Goal: Information Seeking & Learning: Check status

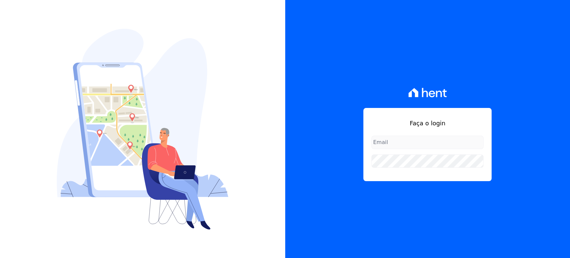
click at [398, 142] on input "email" at bounding box center [428, 142] width 112 height 13
type input "[PERSON_NAME][EMAIL_ADDRESS][DOMAIN_NAME]"
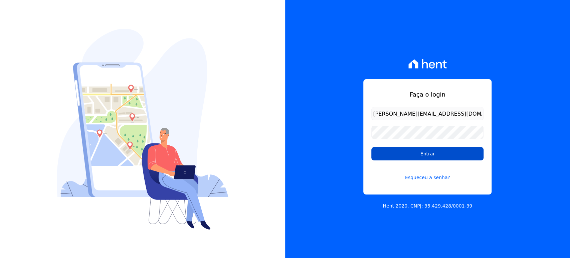
click at [425, 154] on input "Entrar" at bounding box center [428, 153] width 112 height 13
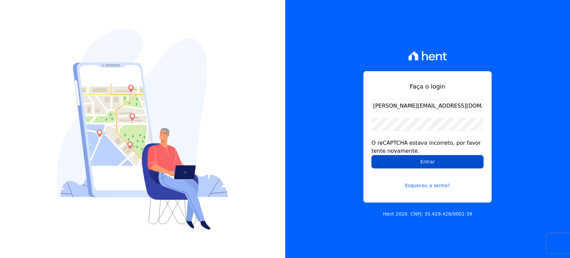
click at [426, 162] on input "Entrar" at bounding box center [428, 161] width 112 height 13
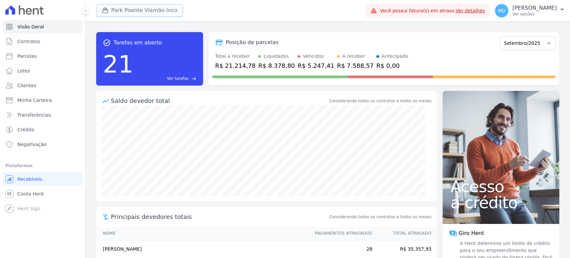
click at [138, 10] on button "Park Poente Viamão Inco" at bounding box center [139, 10] width 87 height 13
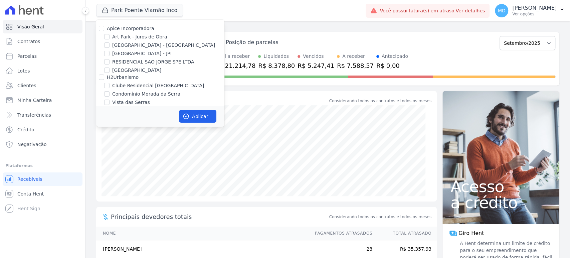
click at [116, 39] on label "Art Park - Juros de Obra" at bounding box center [139, 36] width 55 height 7
click at [110, 39] on input "Art Park - Juros de Obra" at bounding box center [106, 36] width 5 height 5
checkbox input "true"
click at [116, 46] on label "Arty Park - Gravatai" at bounding box center [163, 45] width 103 height 7
click at [110, 46] on input "Arty Park - Gravatai" at bounding box center [106, 44] width 5 height 5
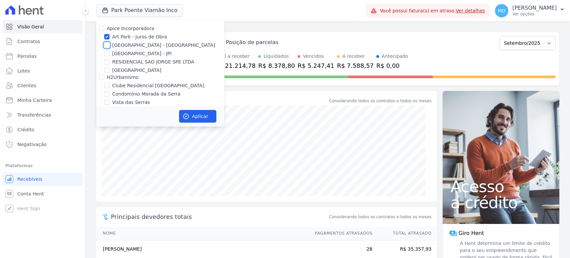
checkbox input "true"
click at [187, 117] on icon "button" at bounding box center [186, 116] width 7 height 7
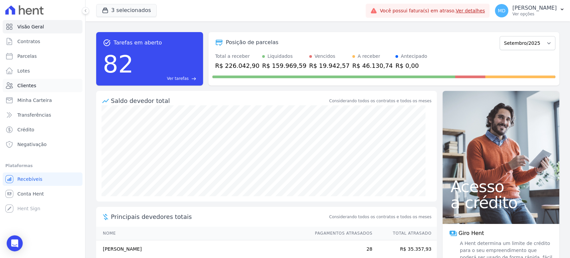
click at [21, 86] on span "Clientes" at bounding box center [26, 85] width 19 height 7
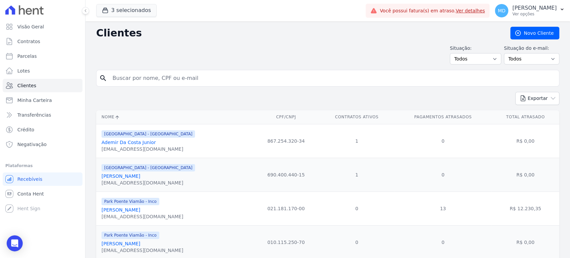
click at [174, 78] on input "search" at bounding box center [333, 78] width 448 height 13
type input "lidiane ante"
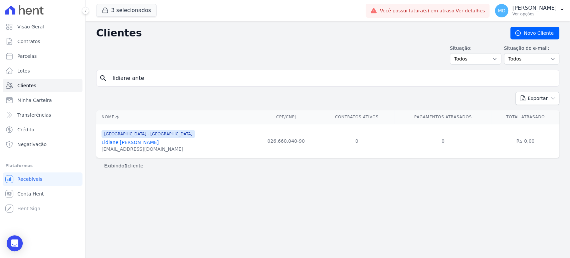
click at [134, 140] on link "Lidiane Anterio Moreira" at bounding box center [130, 142] width 57 height 5
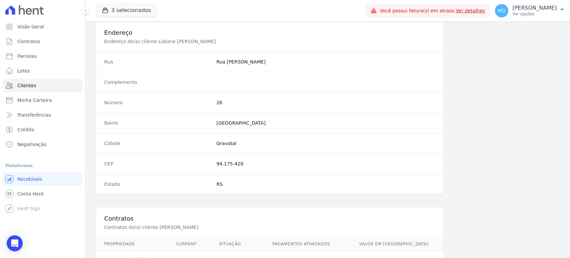
scroll to position [366, 0]
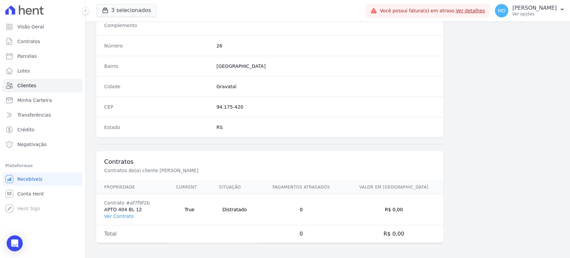
drag, startPoint x: 235, startPoint y: 209, endPoint x: 263, endPoint y: 210, distance: 27.8
click at [259, 210] on td "Distratado" at bounding box center [234, 209] width 47 height 31
